Goal: Task Accomplishment & Management: Use online tool/utility

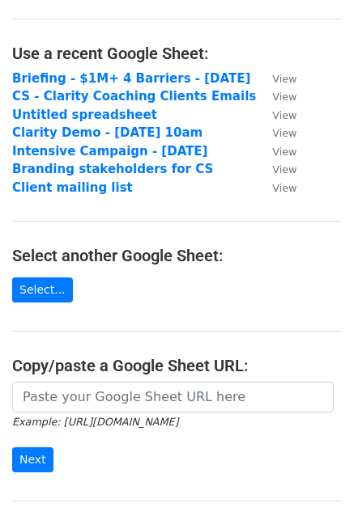
scroll to position [162, 0]
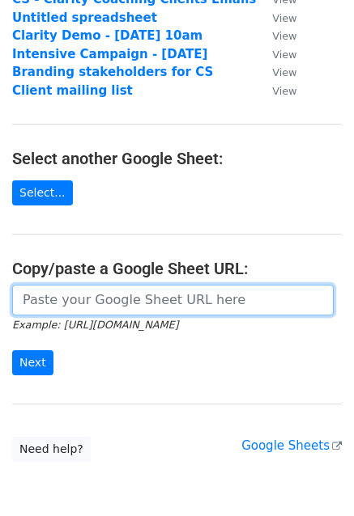
click at [106, 303] on input "url" at bounding box center [172, 300] width 321 height 31
paste input "https://docs.google.com/spreadsheets/d/1iT-dJIfaPcKV6WjGemt8JvyOOtDfIh23aCzYk41…"
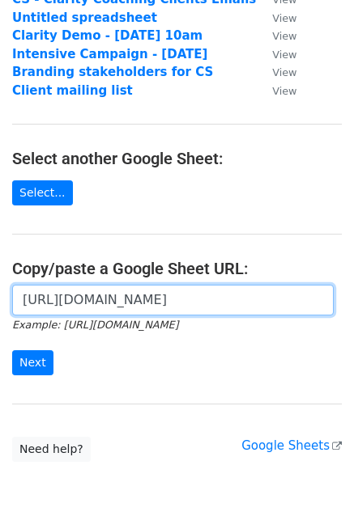
scroll to position [0, 346]
type input "https://docs.google.com/spreadsheets/d/1iT-dJIfaPcKV6WjGemt8JvyOOtDfIh23aCzYk41…"
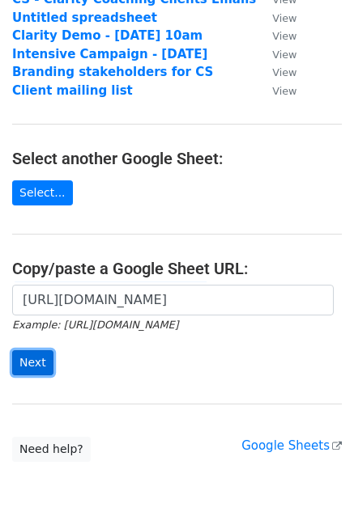
click at [21, 371] on input "Next" at bounding box center [32, 362] width 41 height 25
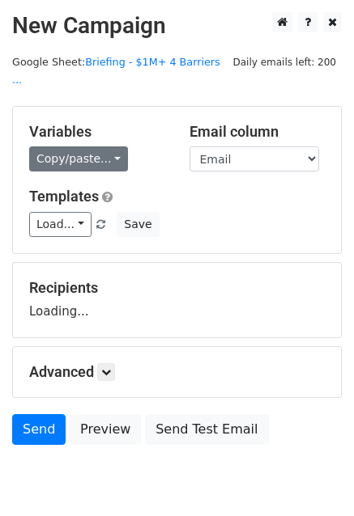
click at [89, 146] on link "Copy/paste..." at bounding box center [78, 158] width 99 height 25
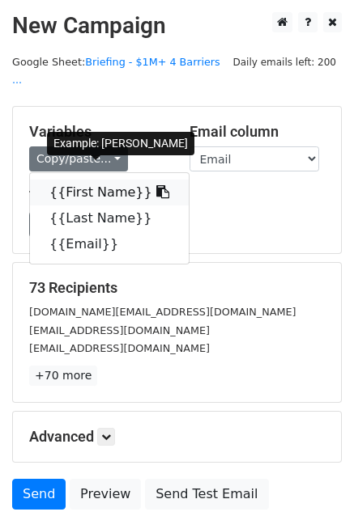
click at [97, 180] on link "{{First Name}}" at bounding box center [109, 193] width 159 height 26
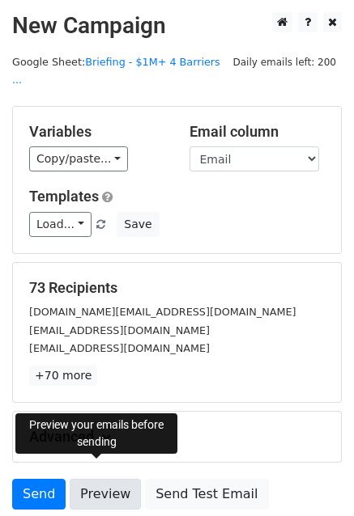
click at [108, 479] on link "Preview" at bounding box center [105, 494] width 71 height 31
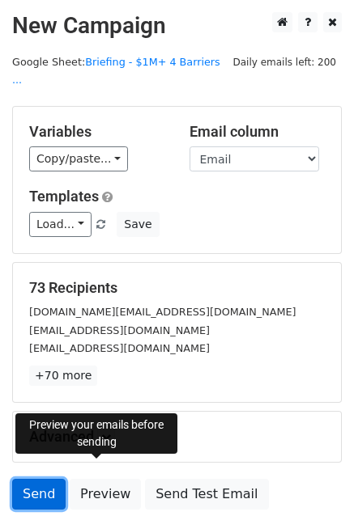
click at [23, 480] on link "Send" at bounding box center [38, 494] width 53 height 31
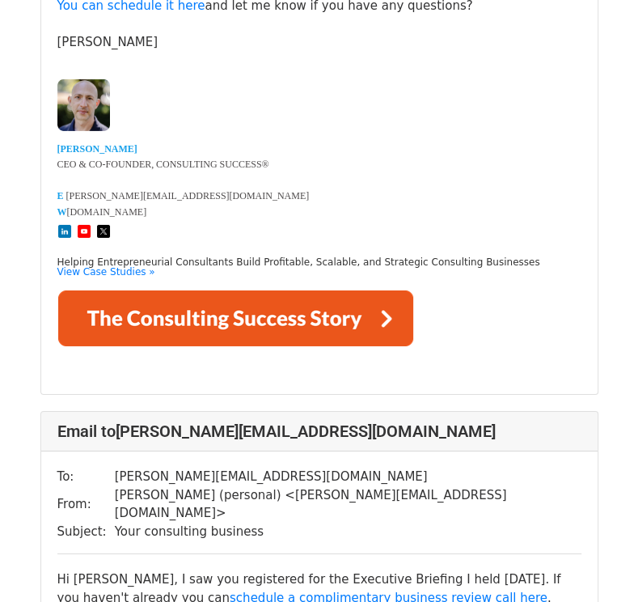
scroll to position [2832, 0]
